Goal: Check status: Check status

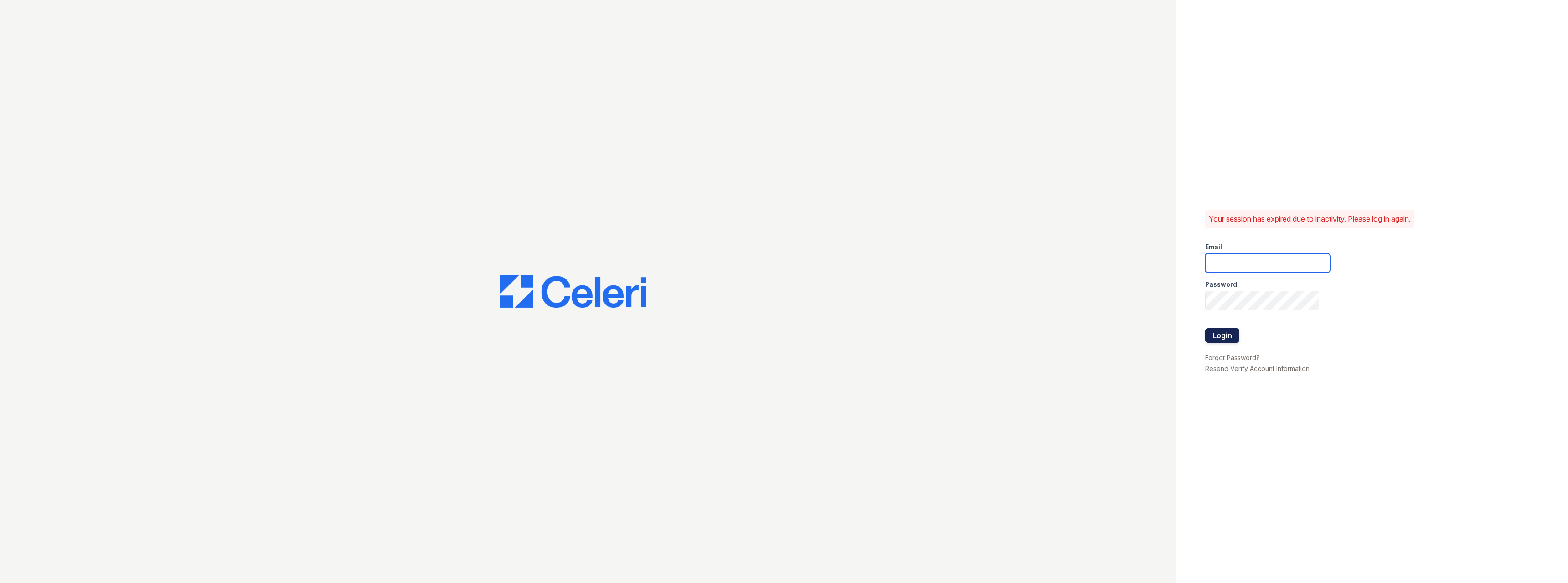
type input "[PERSON_NAME][EMAIL_ADDRESS][PERSON_NAME][DOMAIN_NAME]"
click at [1222, 335] on button "Login" at bounding box center [1222, 335] width 34 height 15
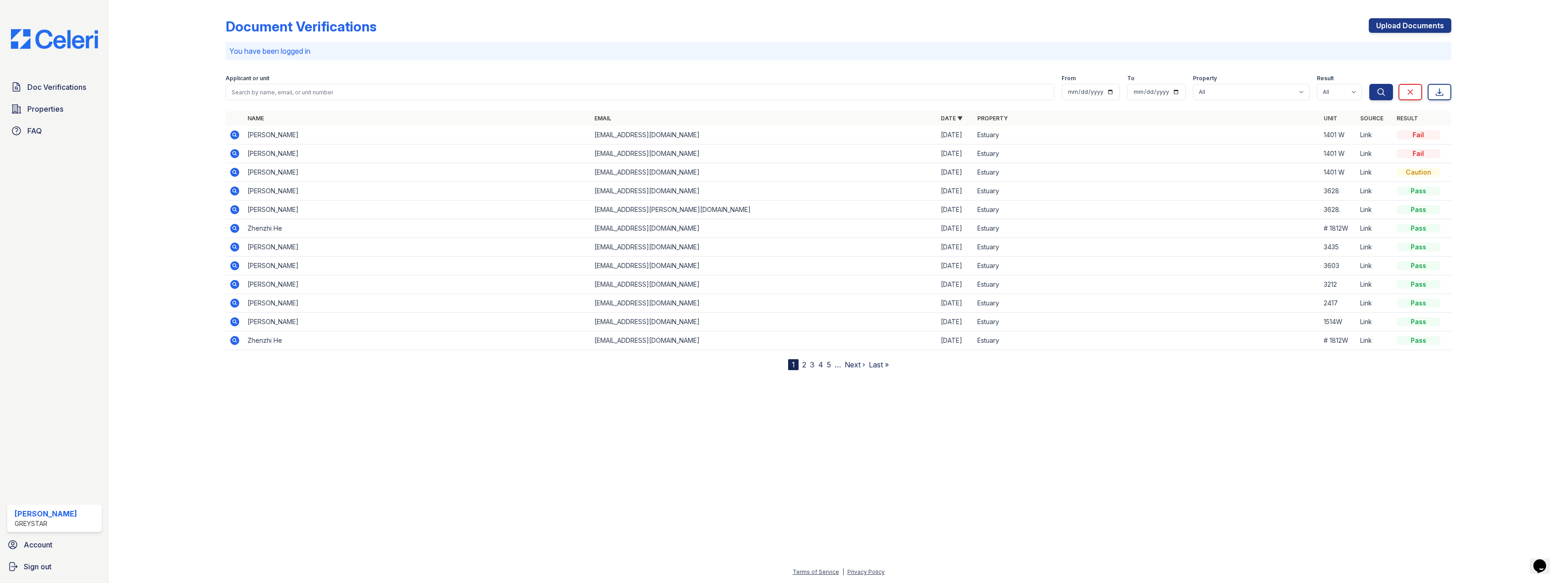
click at [236, 134] on icon at bounding box center [235, 135] width 11 height 11
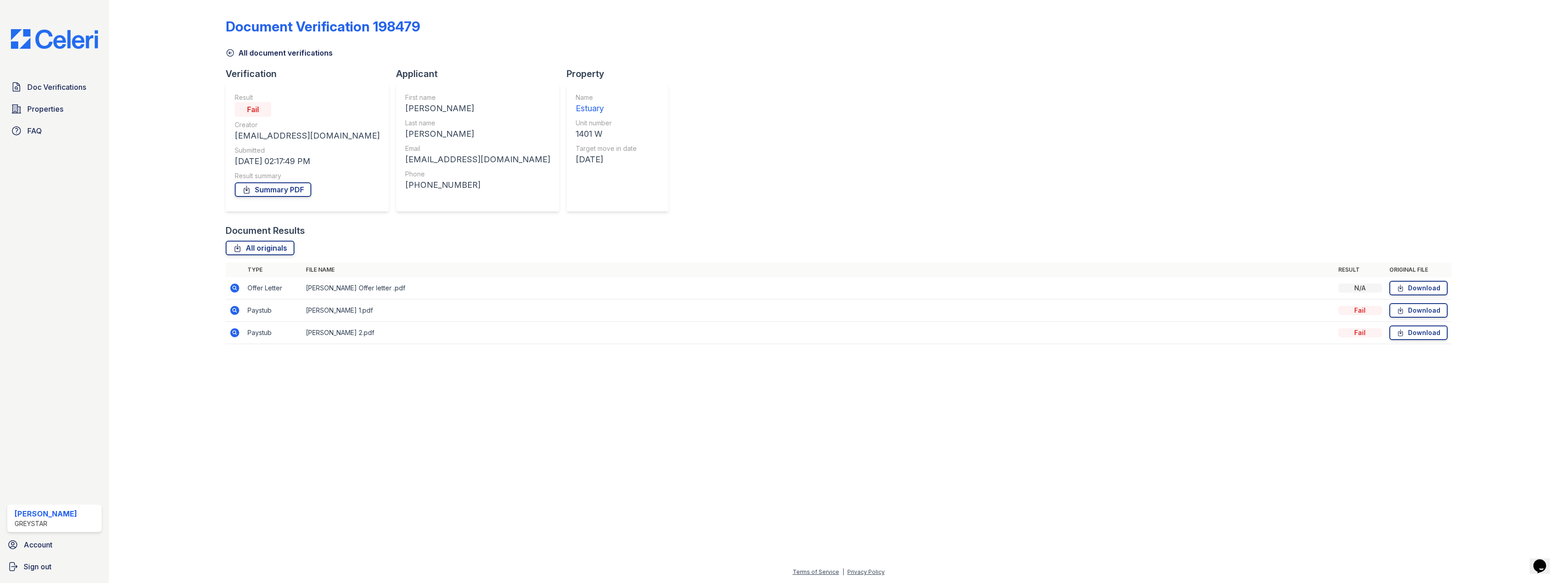
click at [235, 287] on icon at bounding box center [234, 287] width 2 height 2
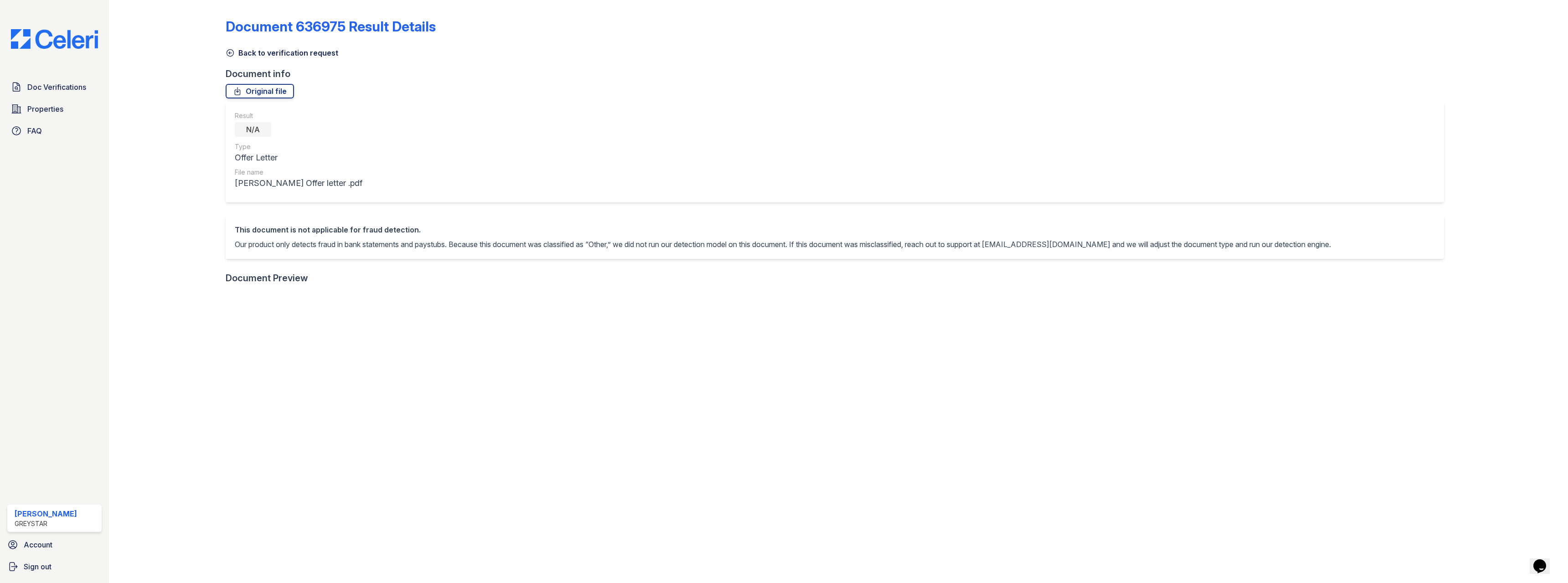
click at [227, 53] on icon at bounding box center [230, 53] width 7 height 7
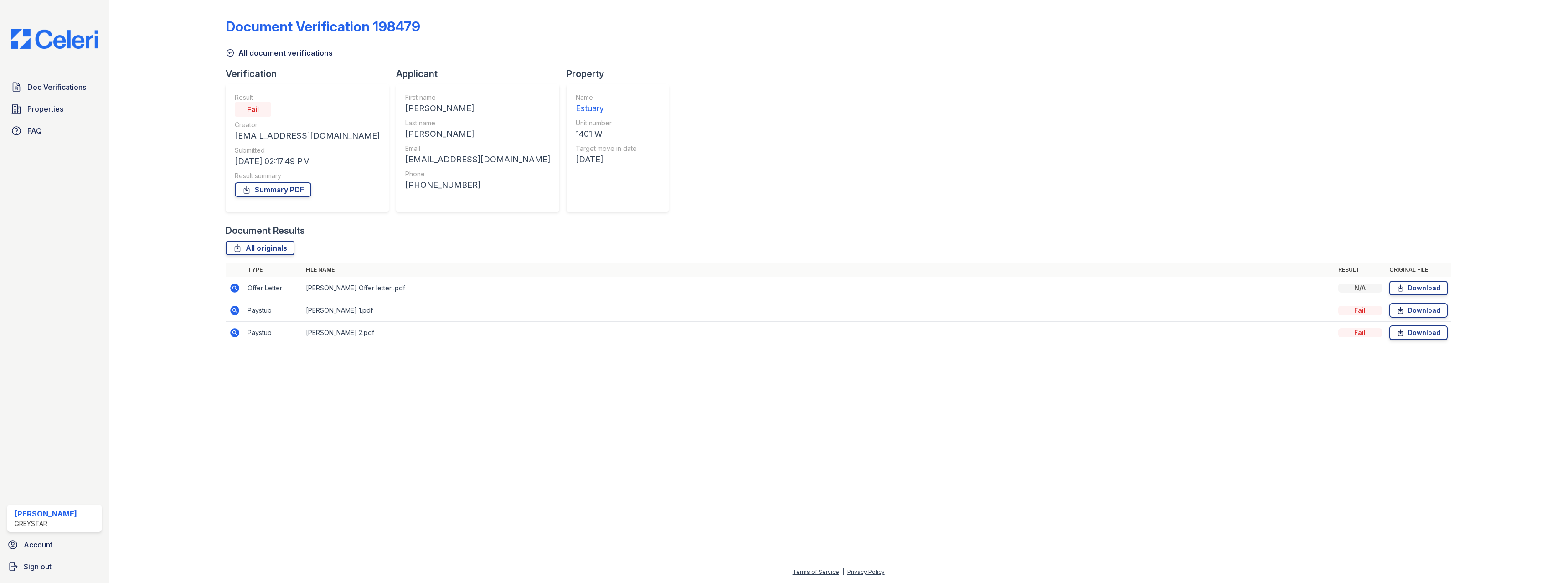
click at [233, 51] on icon at bounding box center [230, 52] width 9 height 9
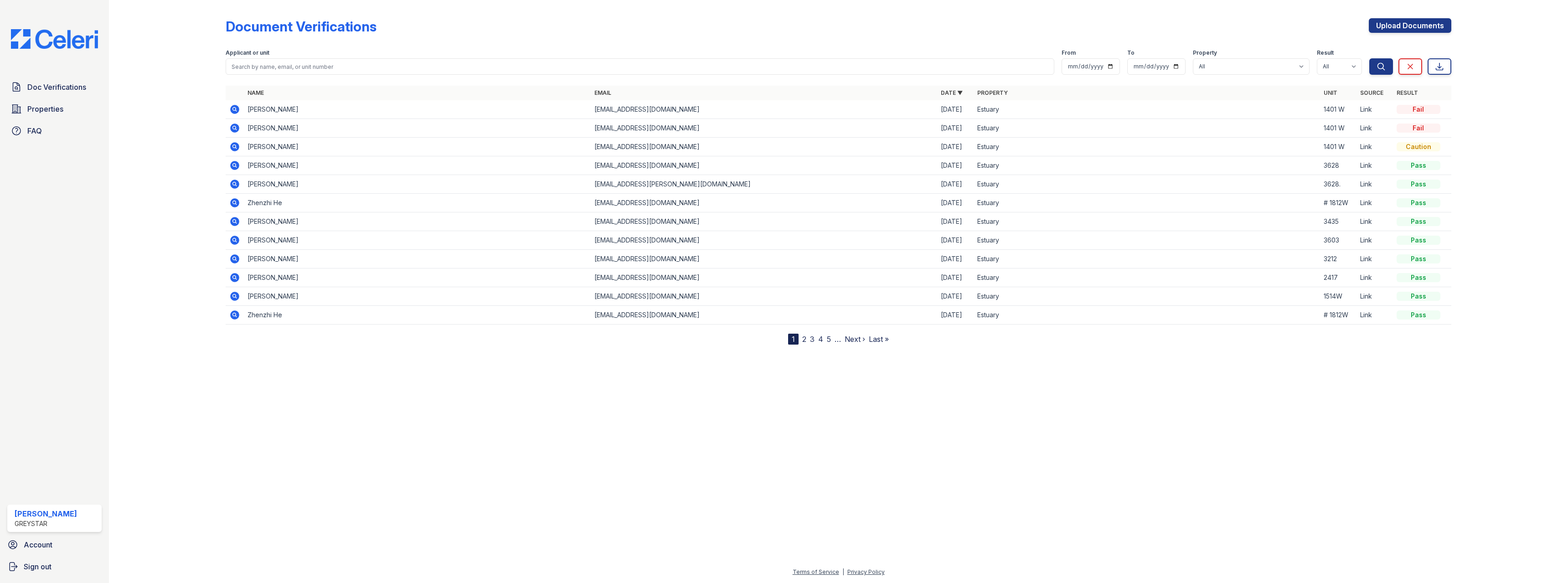
click at [233, 128] on icon at bounding box center [235, 128] width 11 height 11
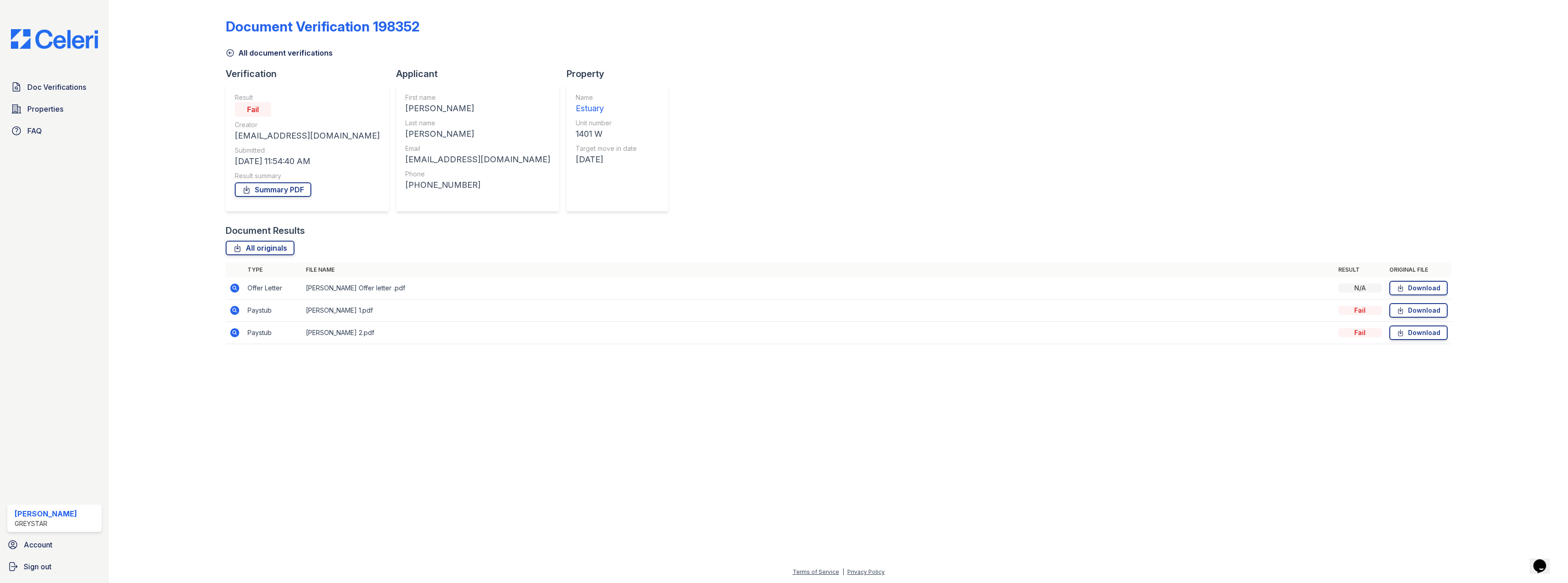
click at [229, 285] on td at bounding box center [235, 288] width 18 height 23
click at [233, 289] on icon at bounding box center [235, 288] width 9 height 9
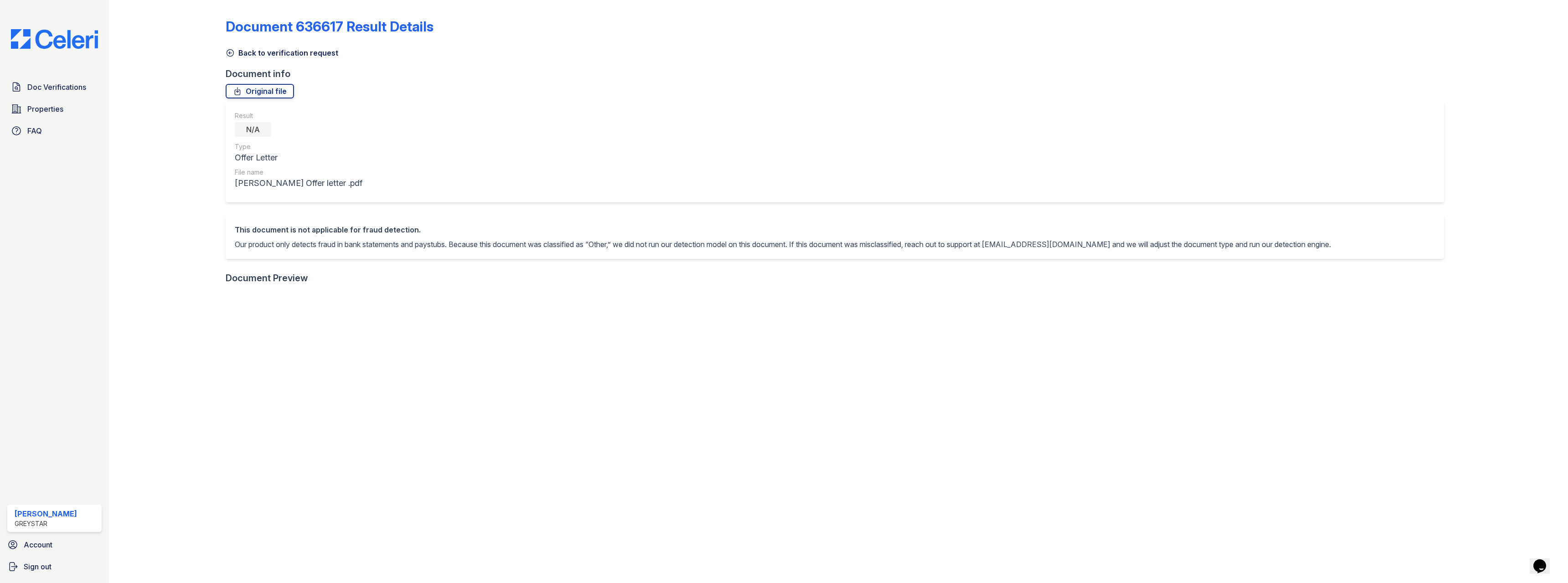
click at [233, 50] on icon at bounding box center [230, 52] width 9 height 9
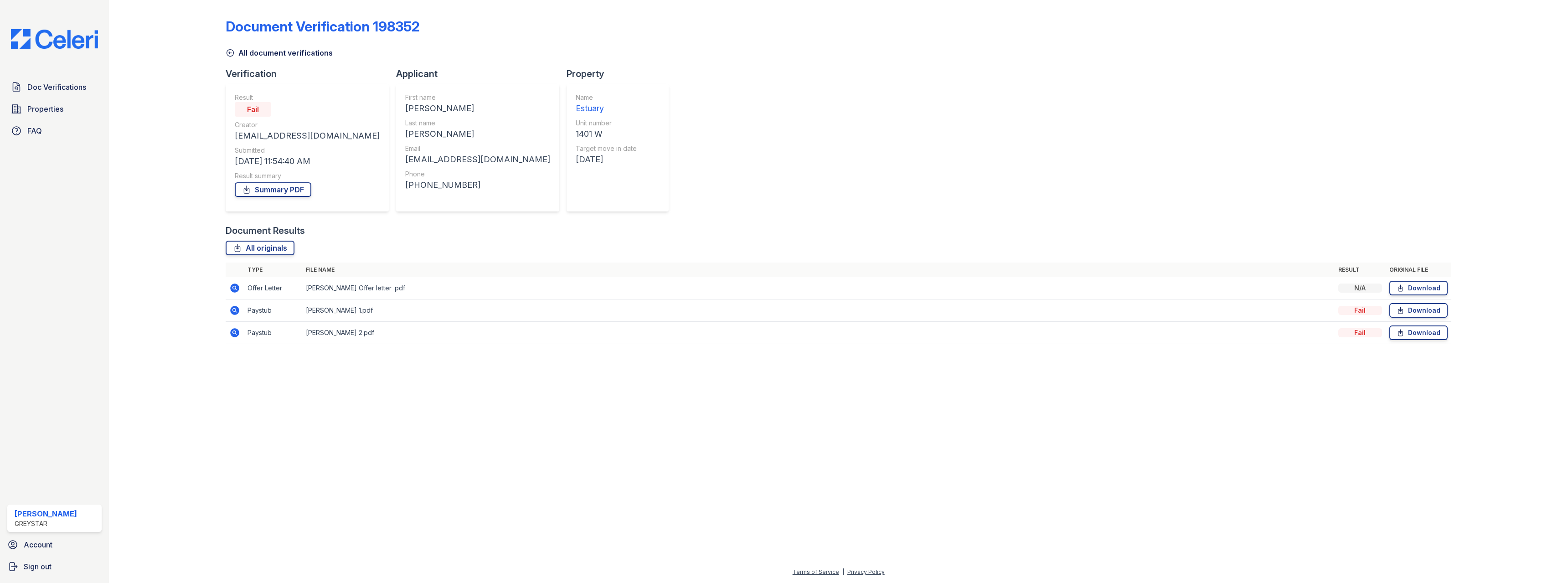
click at [233, 50] on icon at bounding box center [230, 52] width 9 height 9
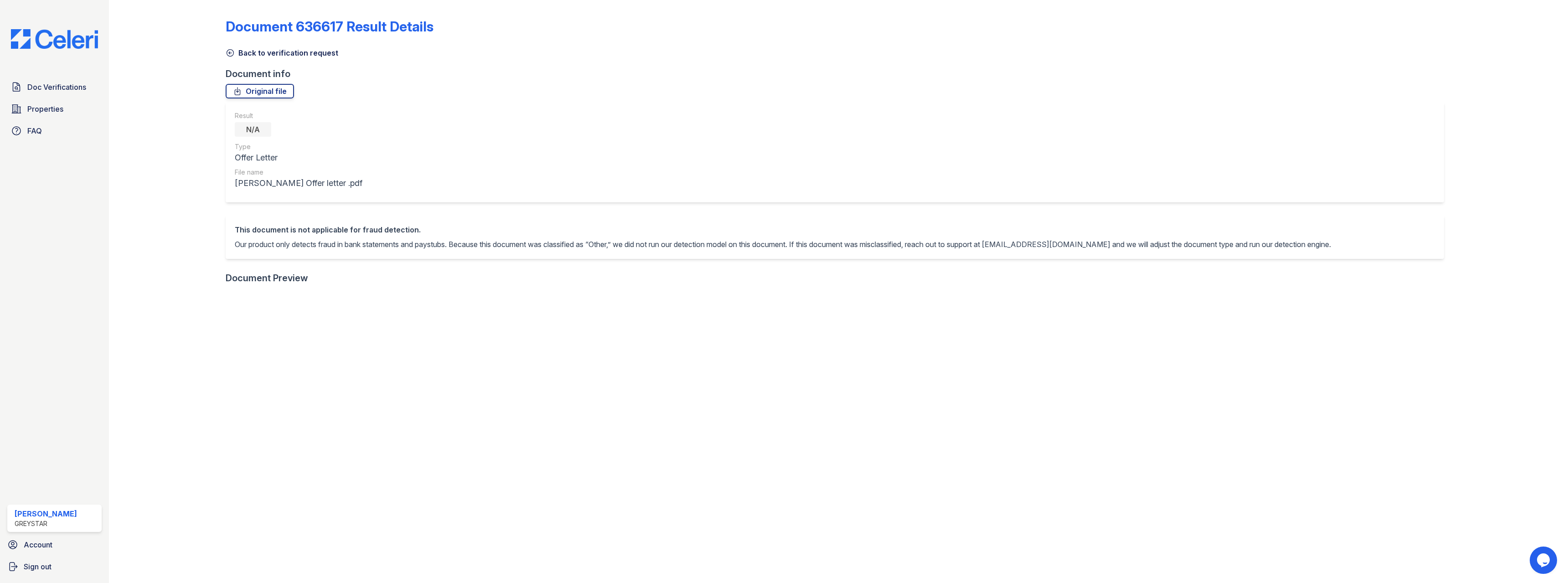
click at [227, 54] on icon at bounding box center [230, 52] width 9 height 9
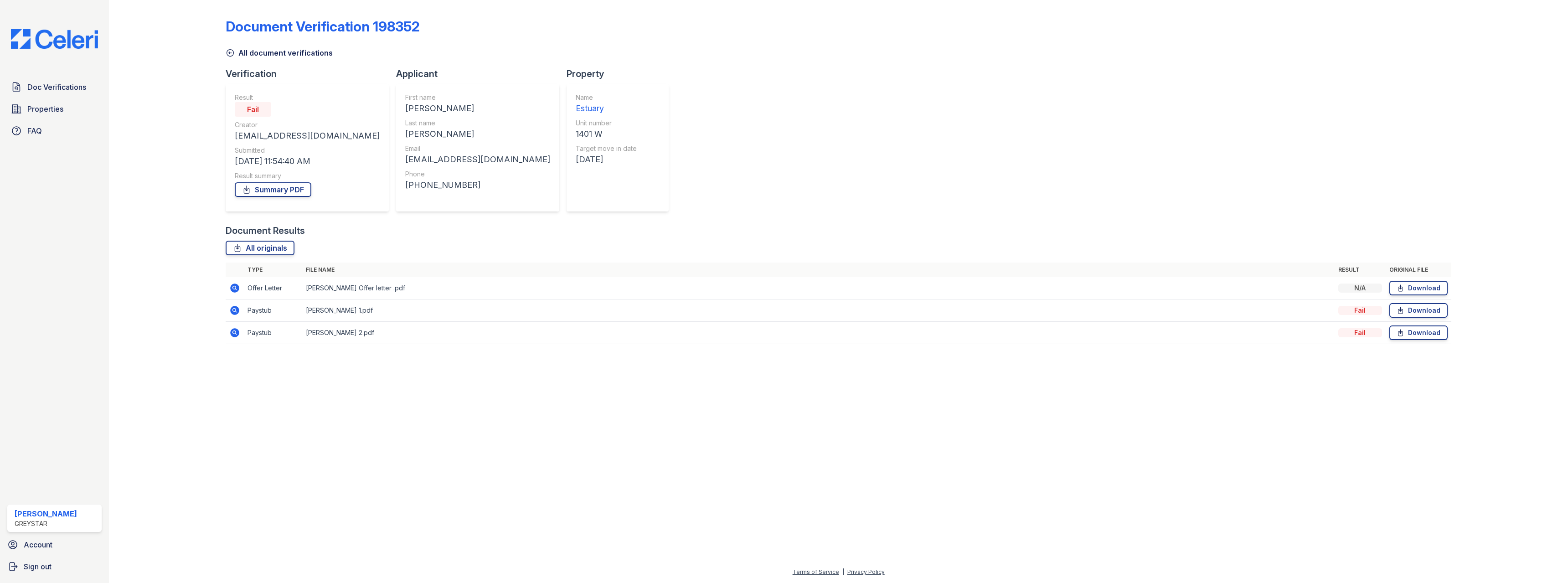
click at [235, 312] on icon at bounding box center [235, 310] width 9 height 9
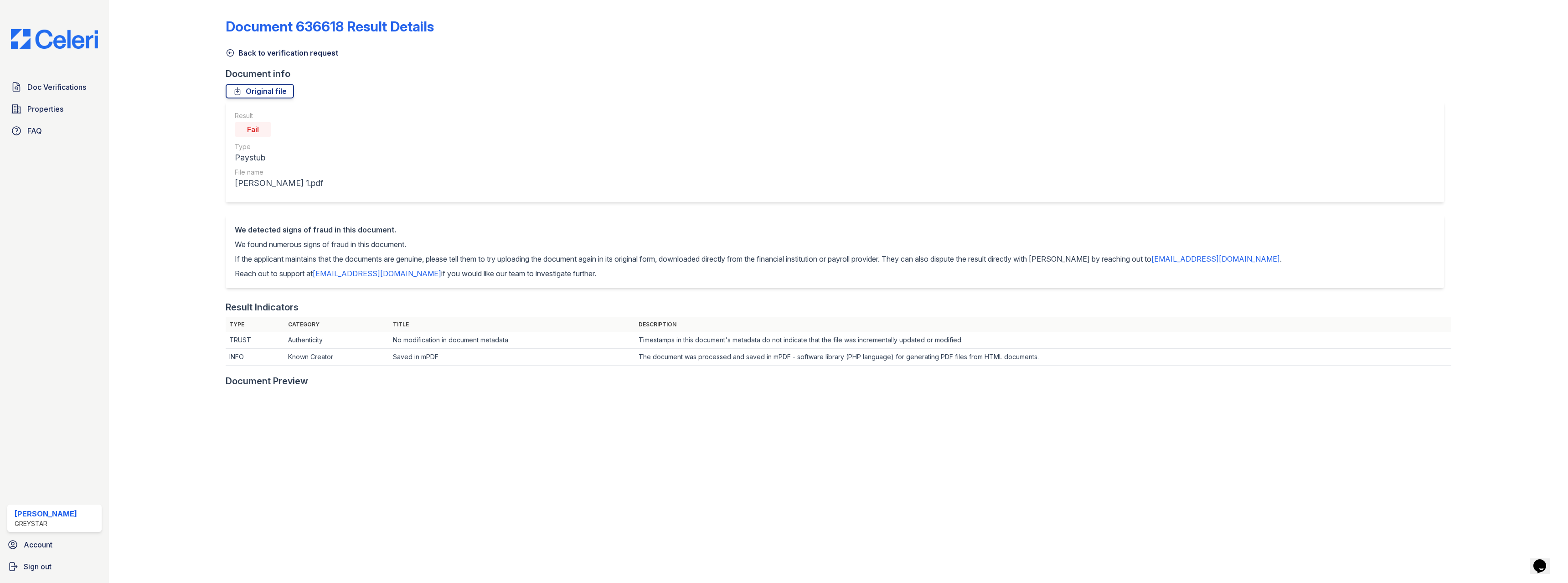
click at [229, 53] on icon at bounding box center [230, 53] width 7 height 7
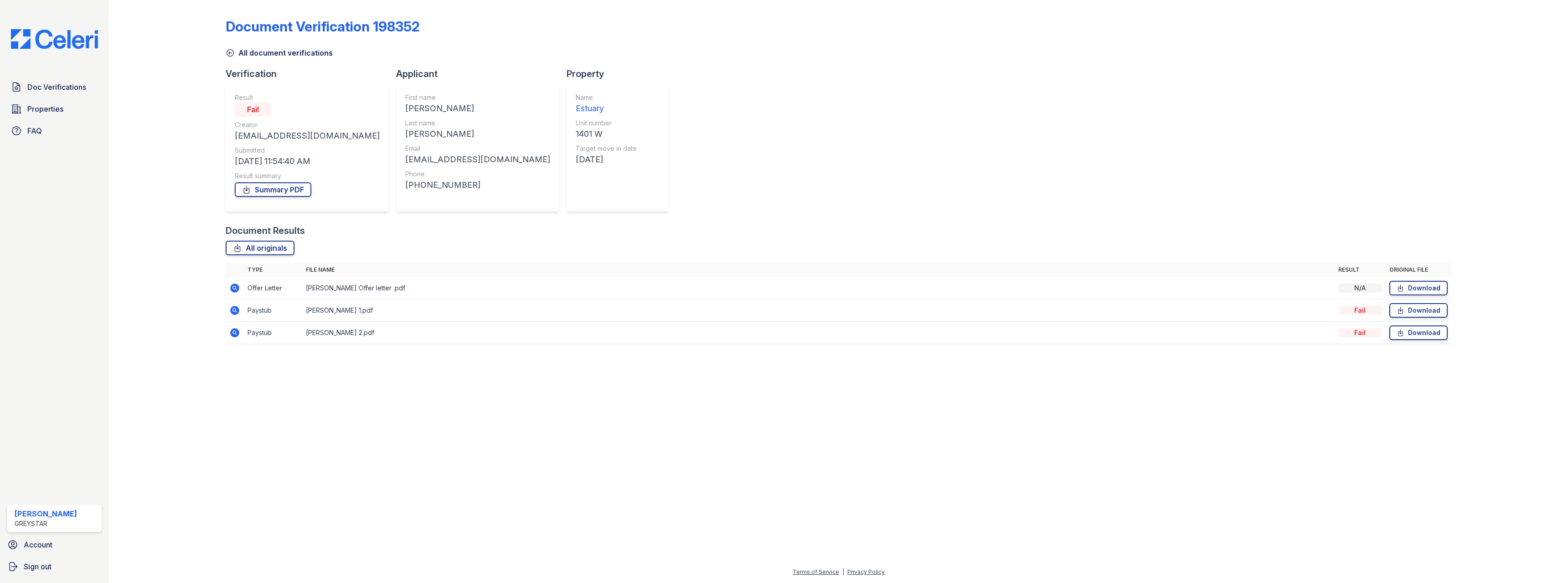
click at [229, 52] on icon at bounding box center [230, 52] width 9 height 9
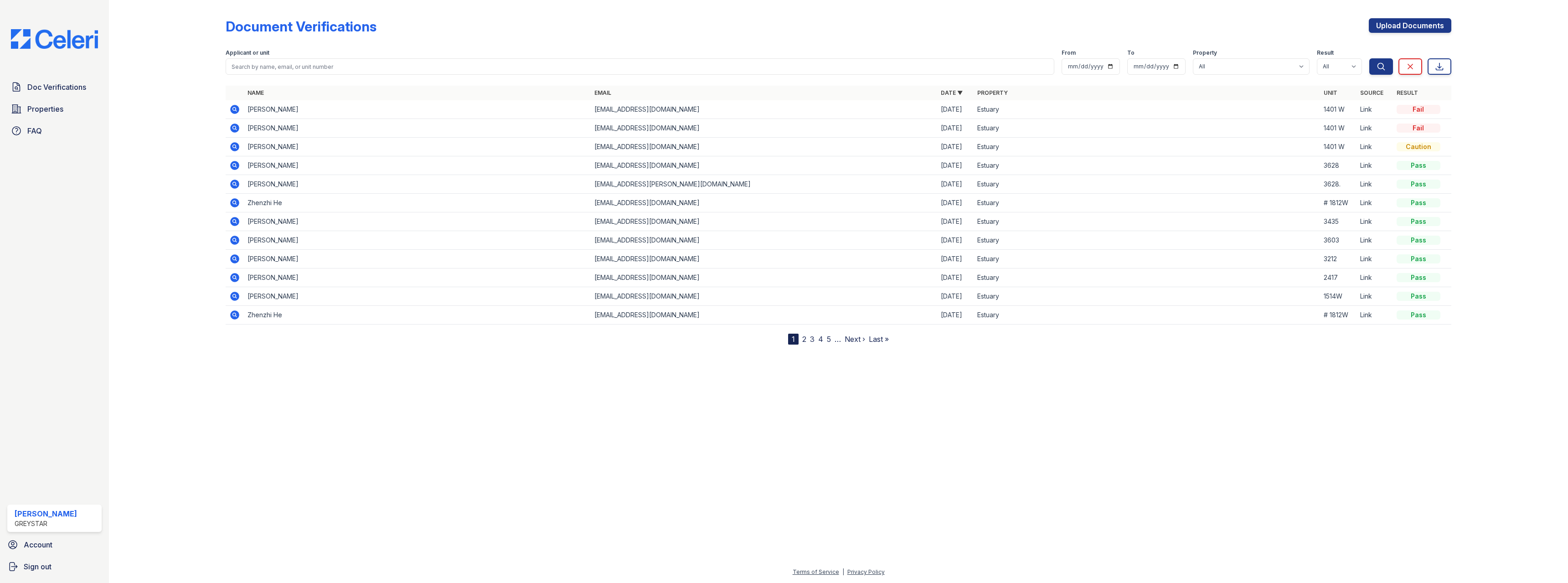
click at [236, 127] on icon at bounding box center [235, 128] width 9 height 9
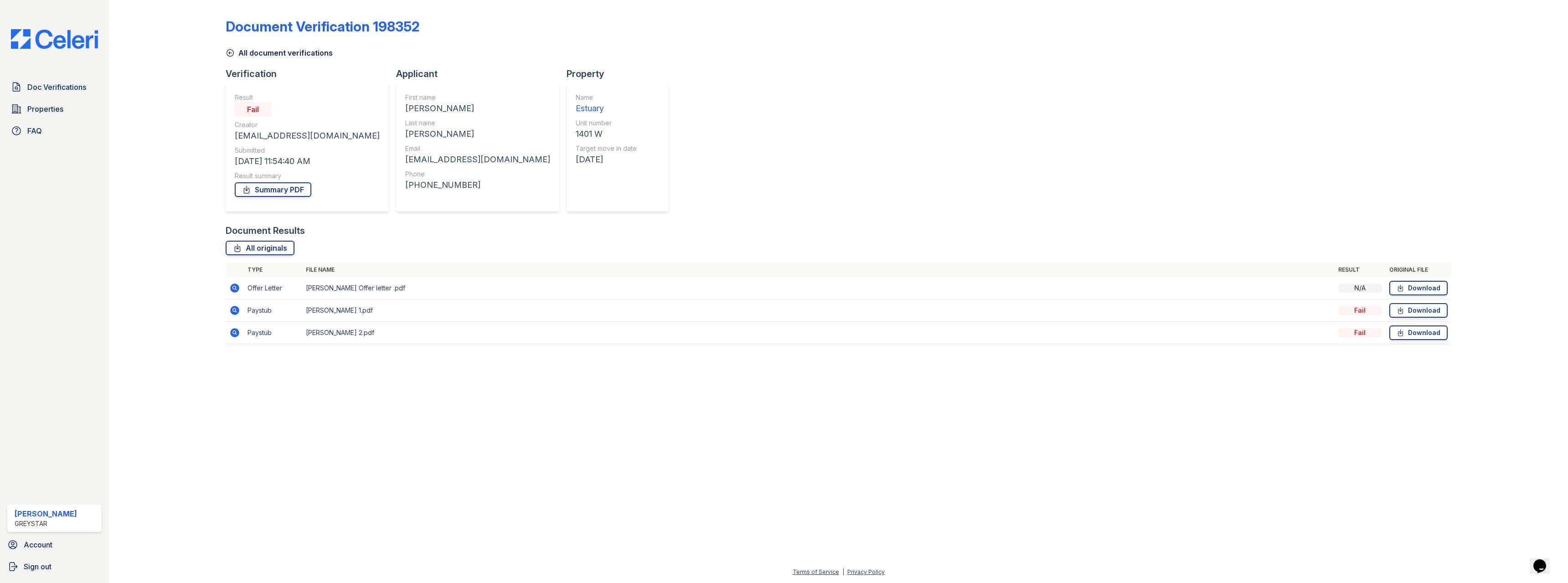
click at [230, 52] on icon at bounding box center [230, 53] width 7 height 7
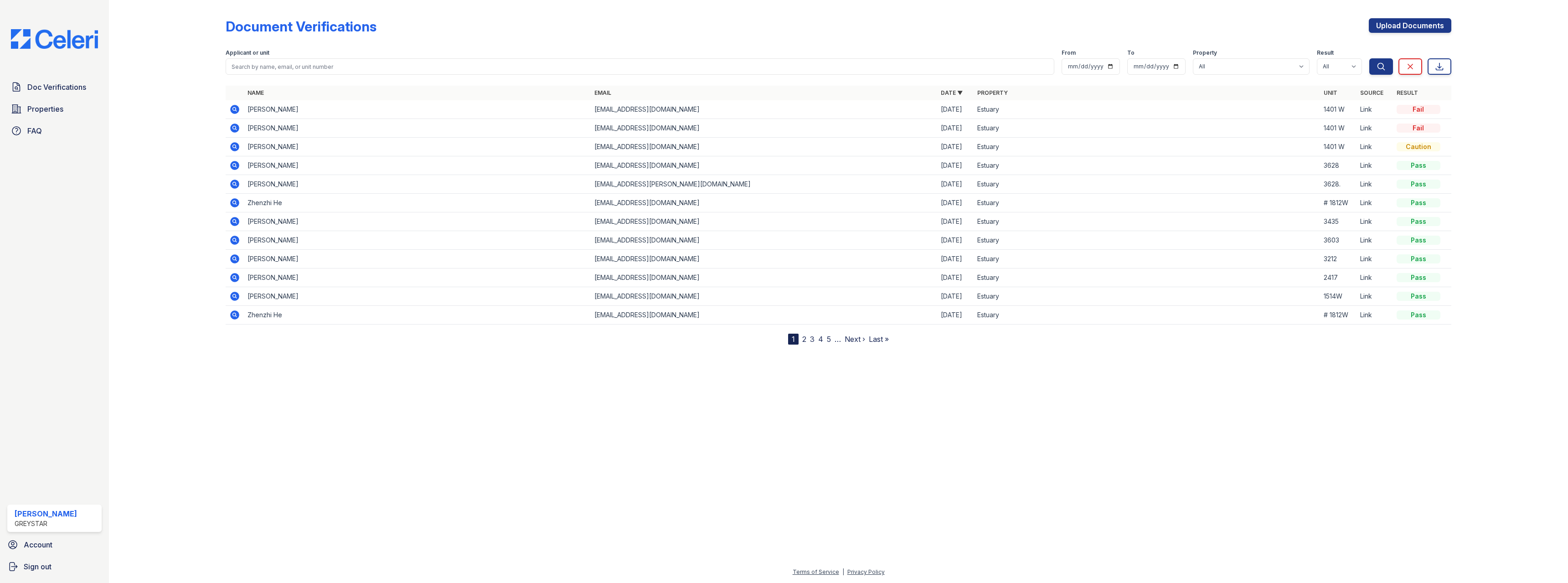
click at [238, 146] on icon at bounding box center [235, 147] width 9 height 9
